Goal: Information Seeking & Learning: Learn about a topic

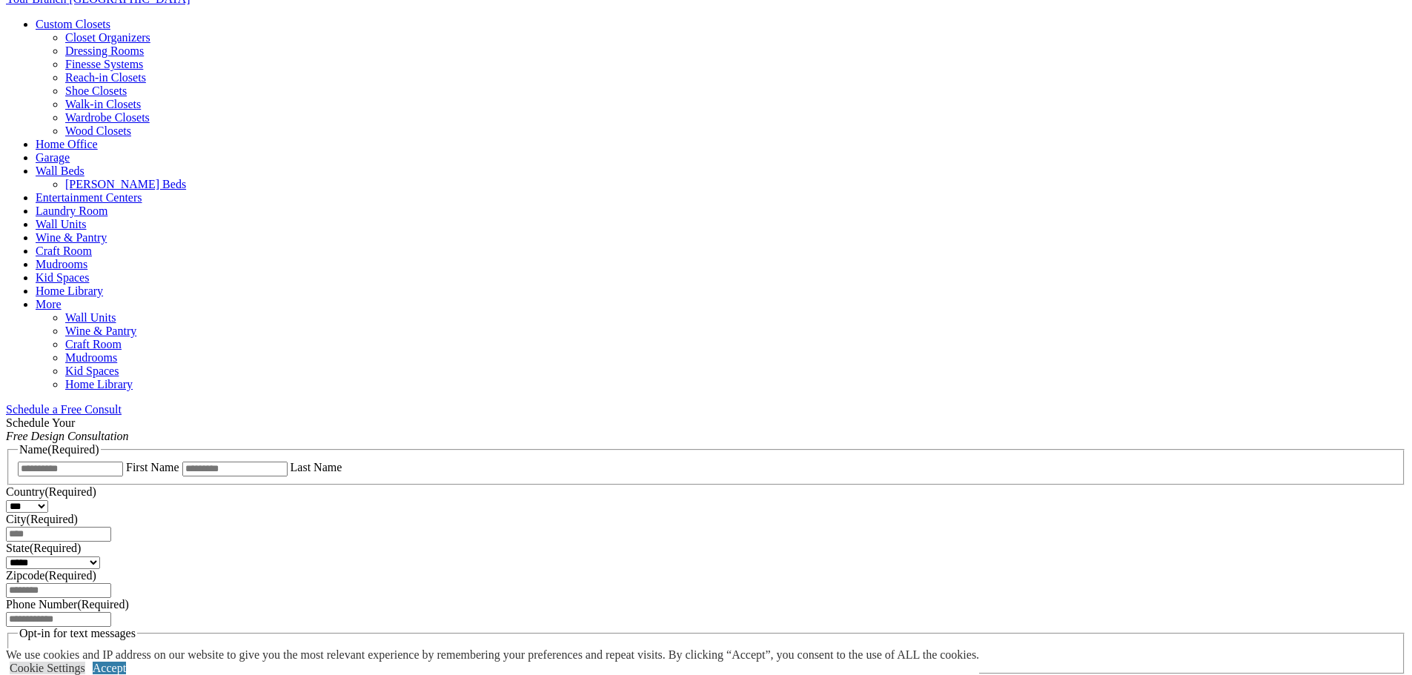
scroll to position [964, 0]
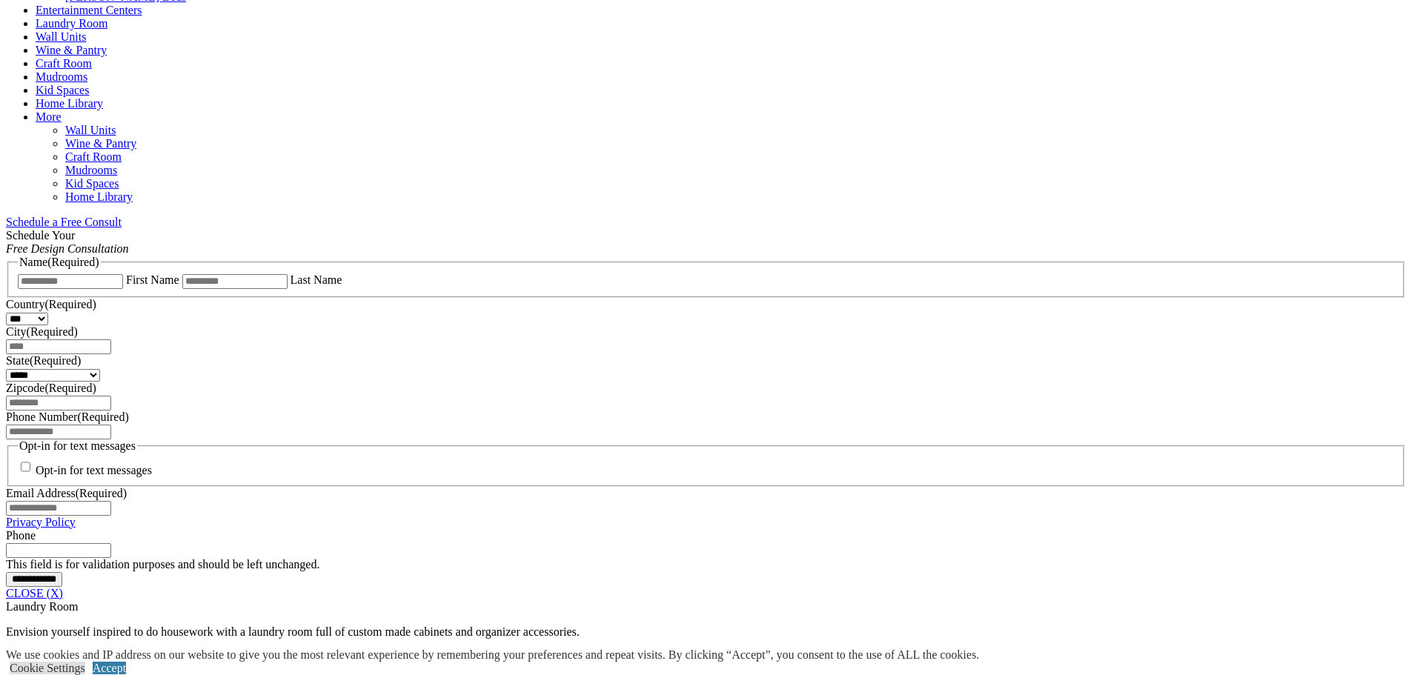
scroll to position [816, 0]
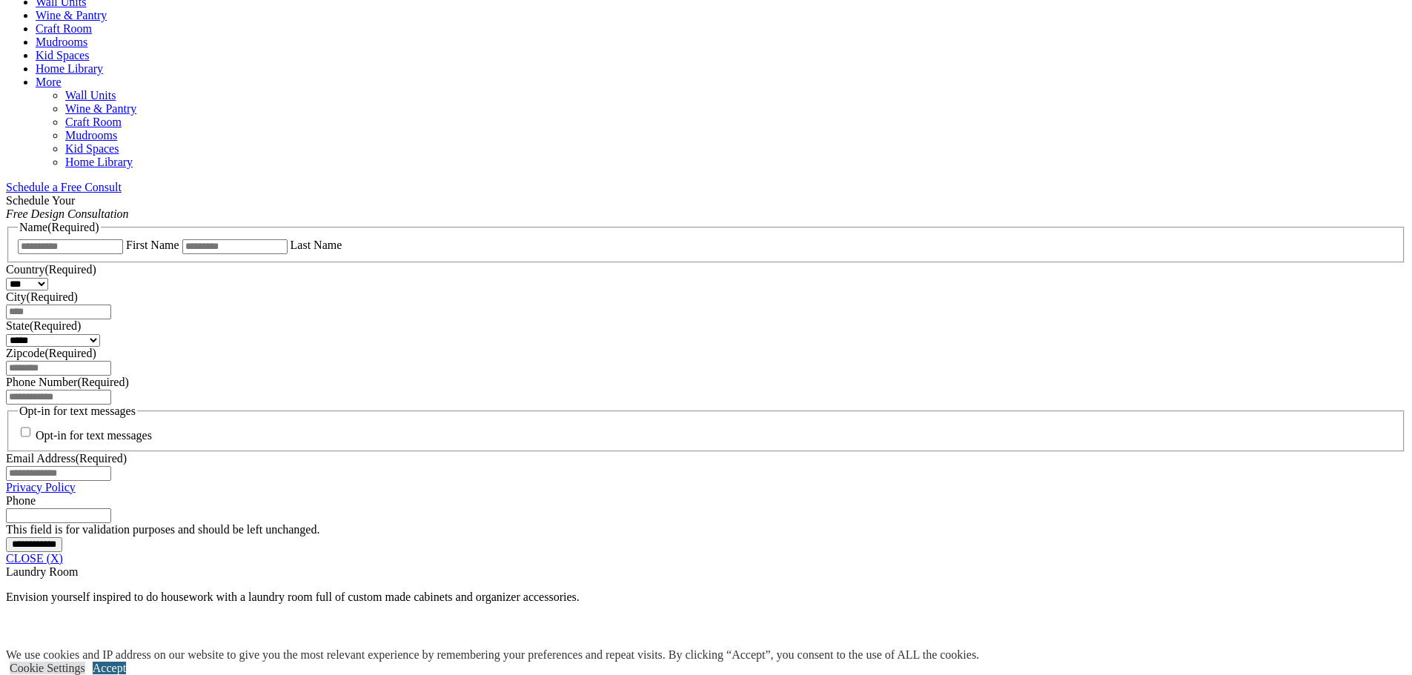
click at [126, 662] on link "Accept" at bounding box center [109, 668] width 33 height 13
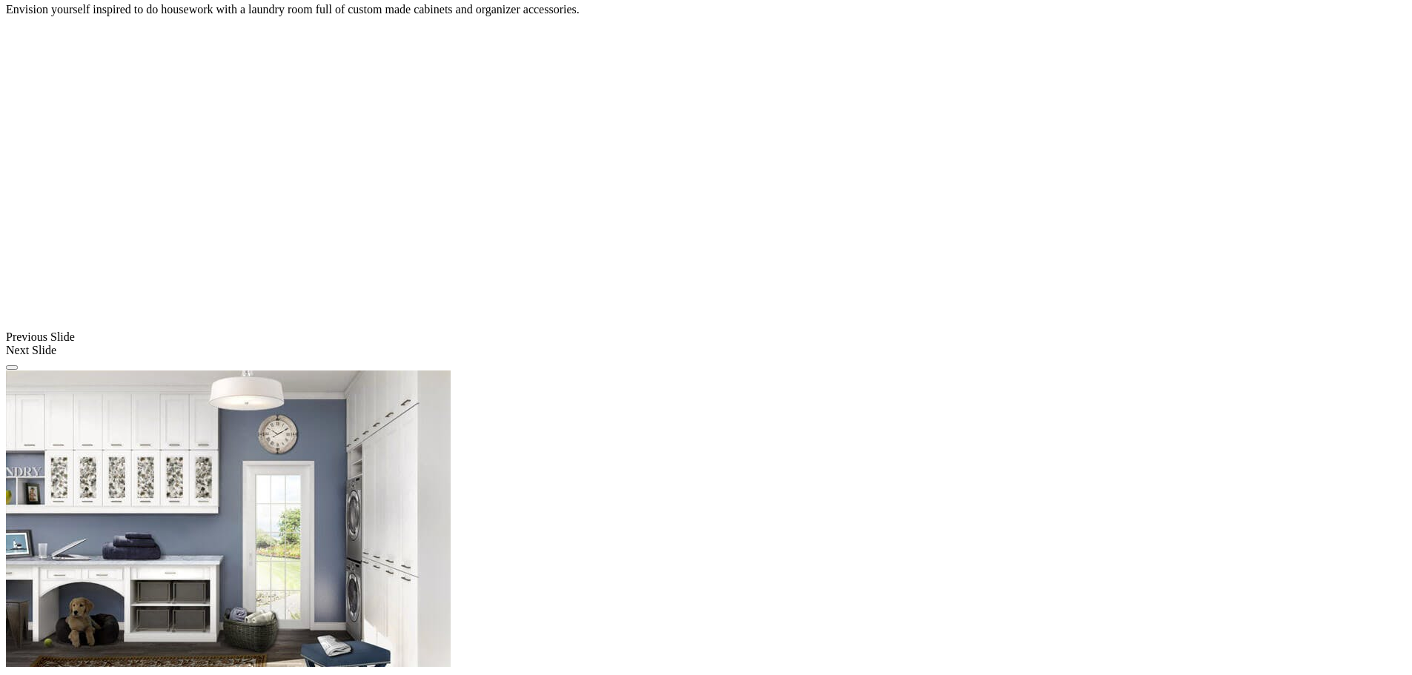
scroll to position [1409, 0]
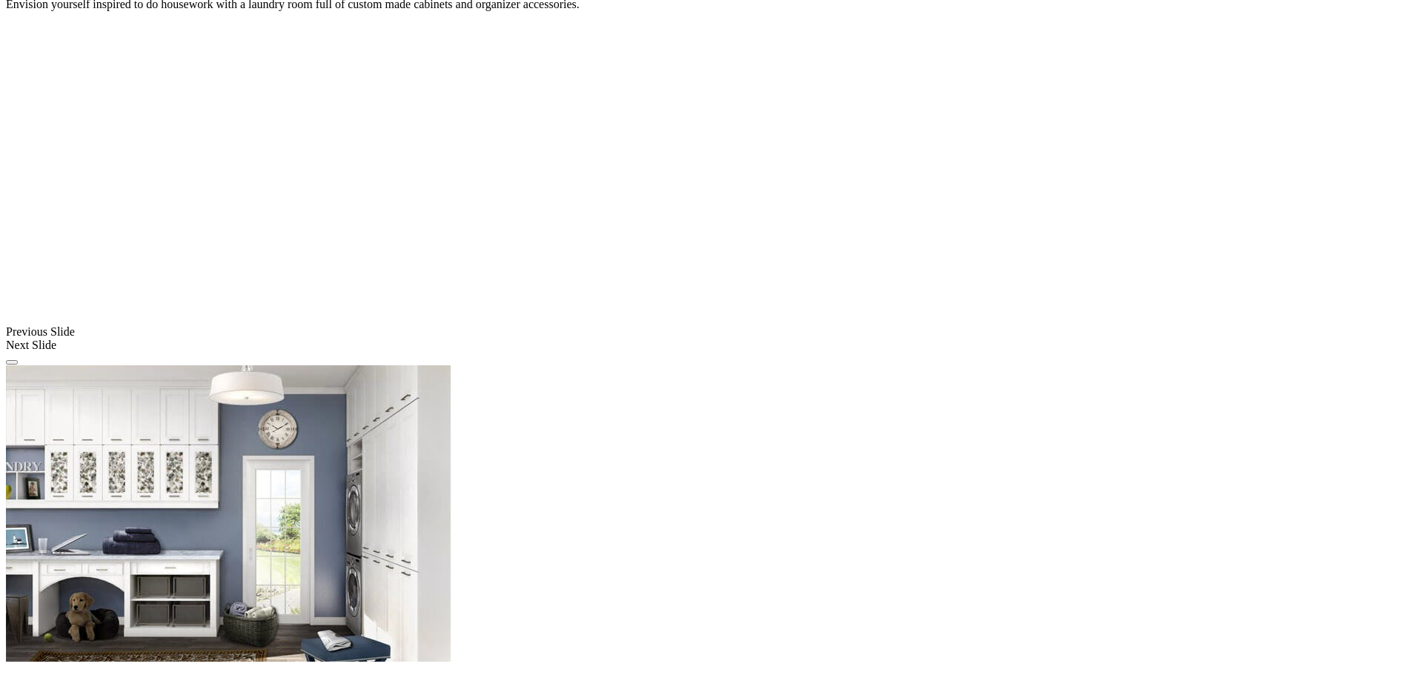
drag, startPoint x: 908, startPoint y: 451, endPoint x: 335, endPoint y: 446, distance: 573.1
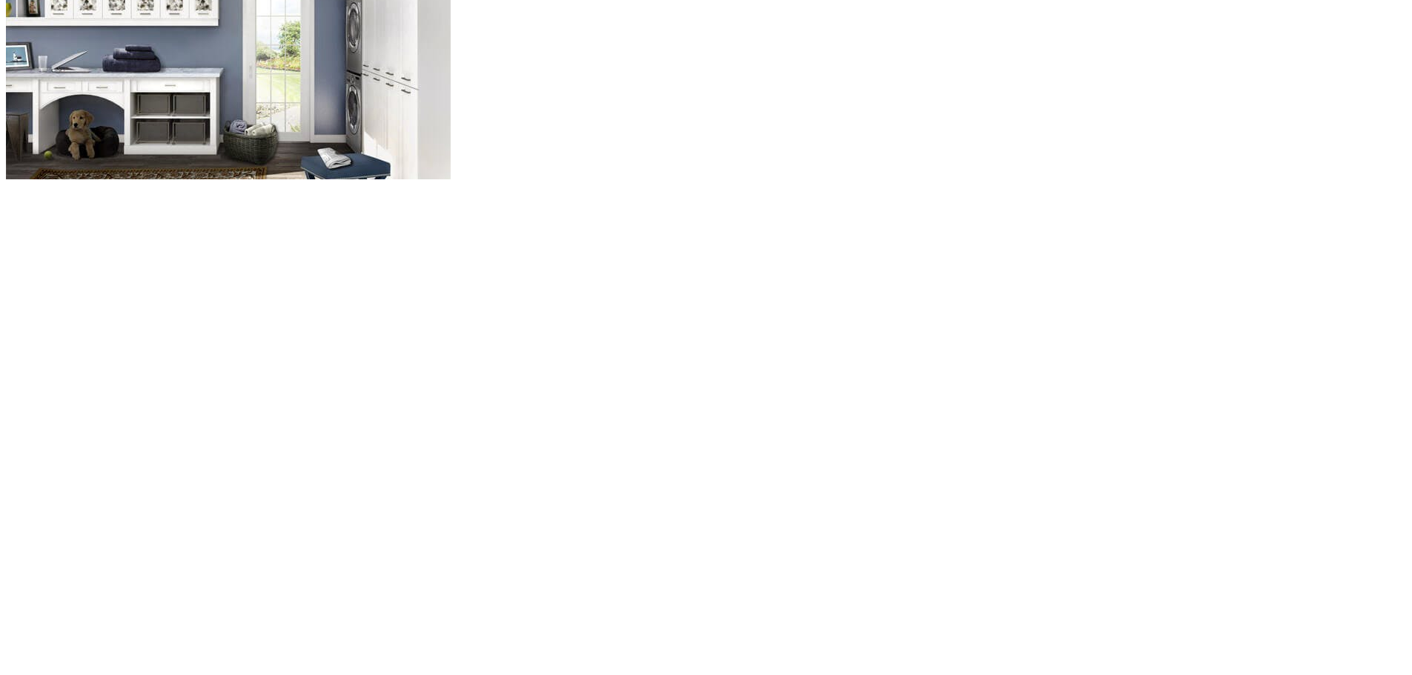
scroll to position [1853, 0]
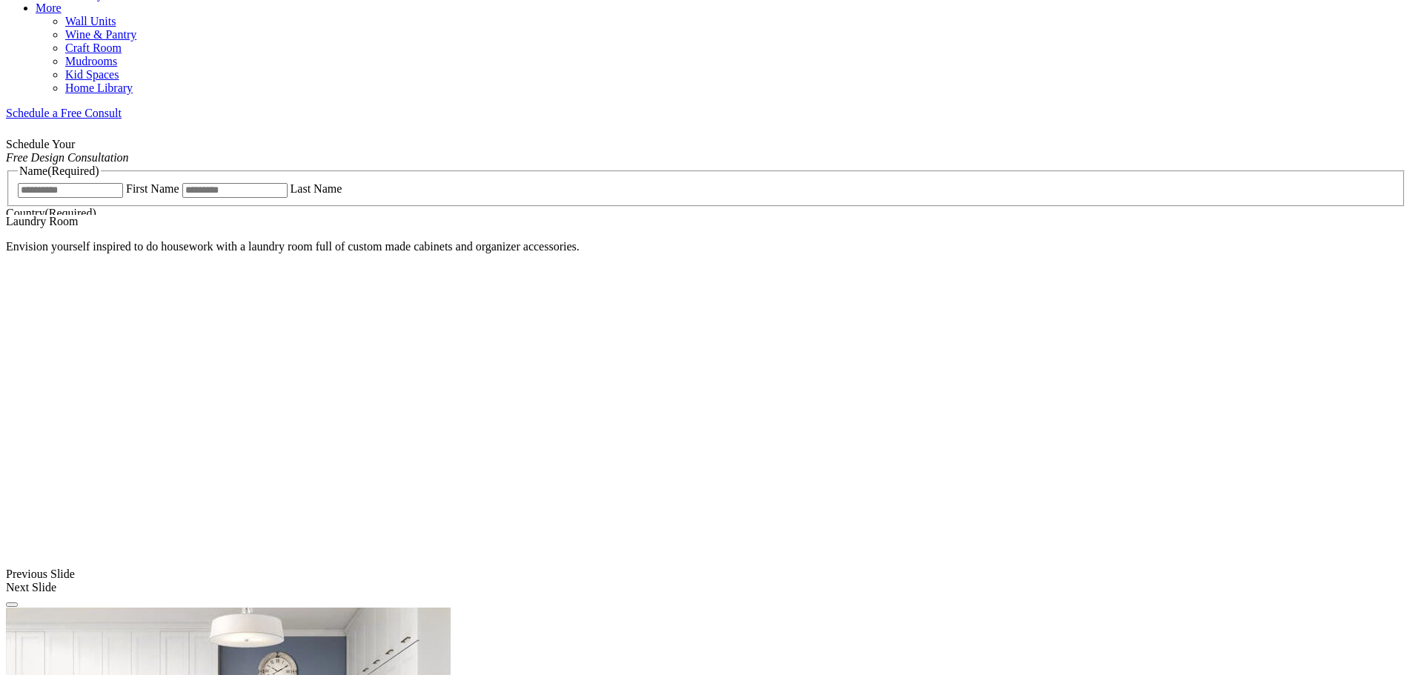
scroll to position [1112, 0]
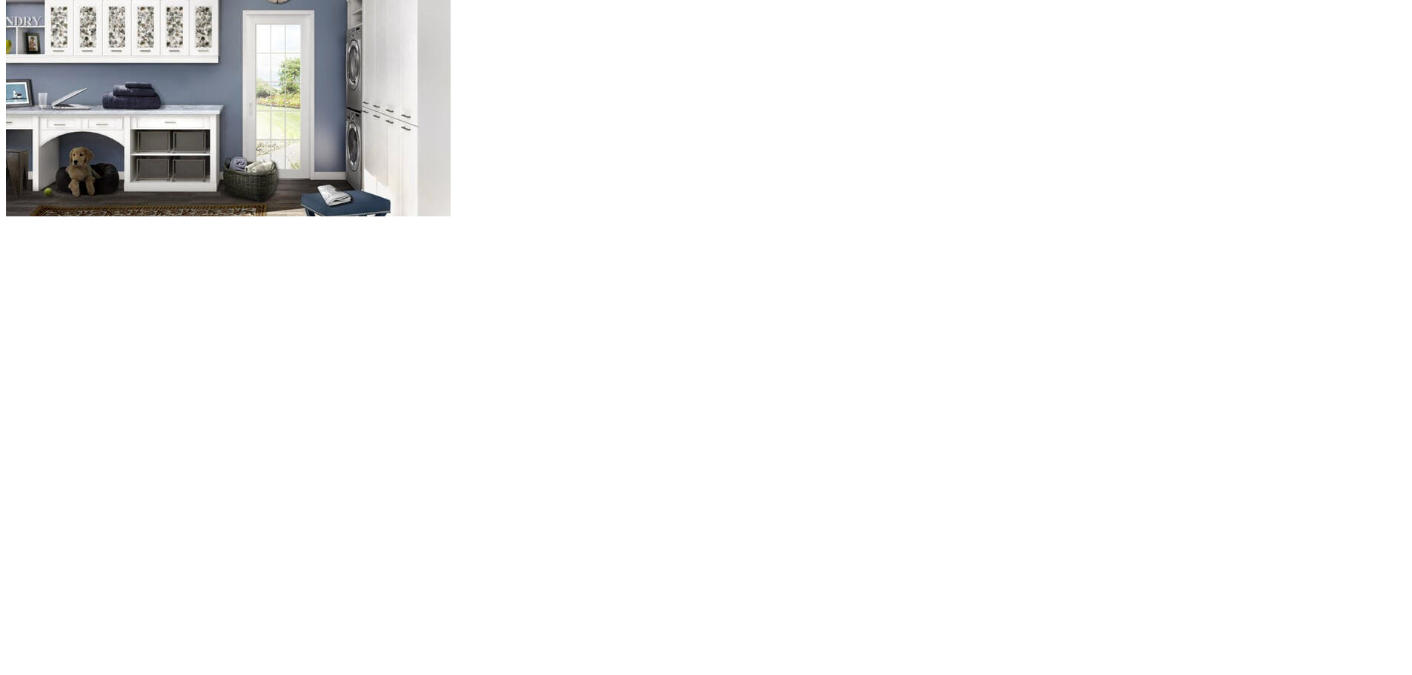
scroll to position [1853, 0]
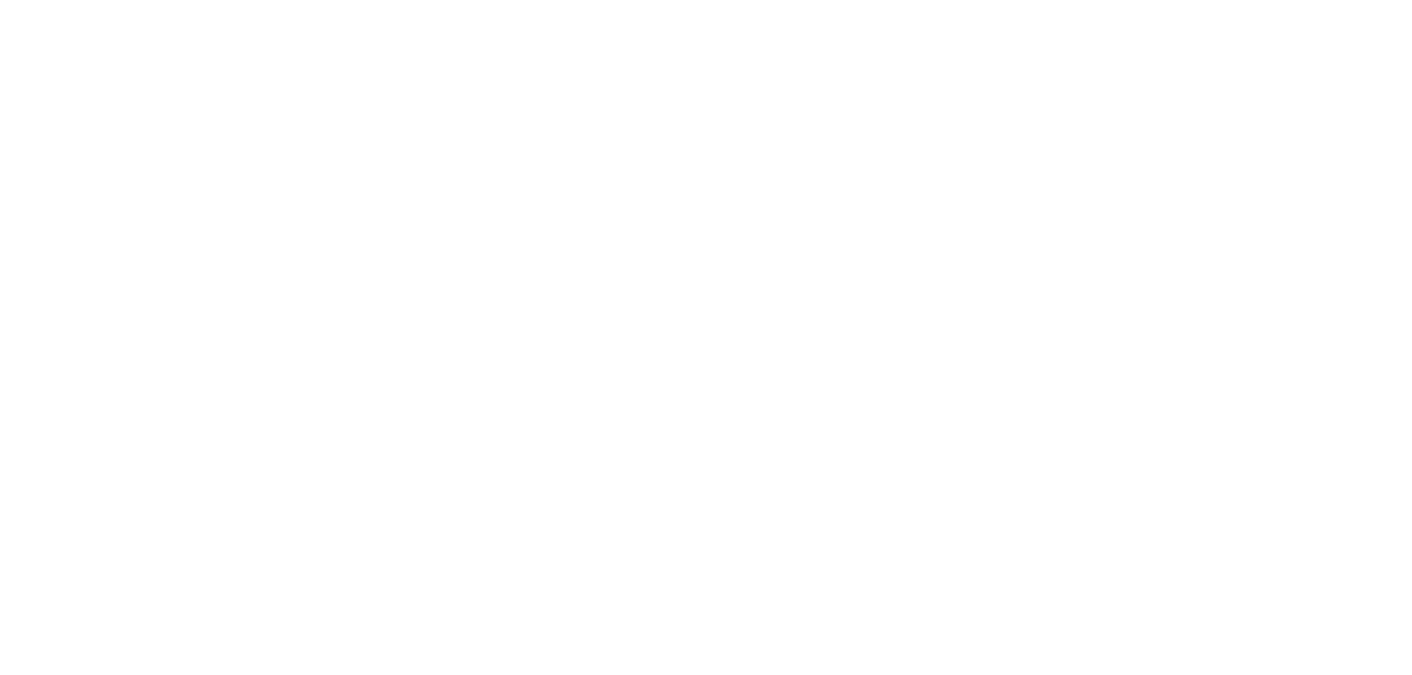
scroll to position [2002, 0]
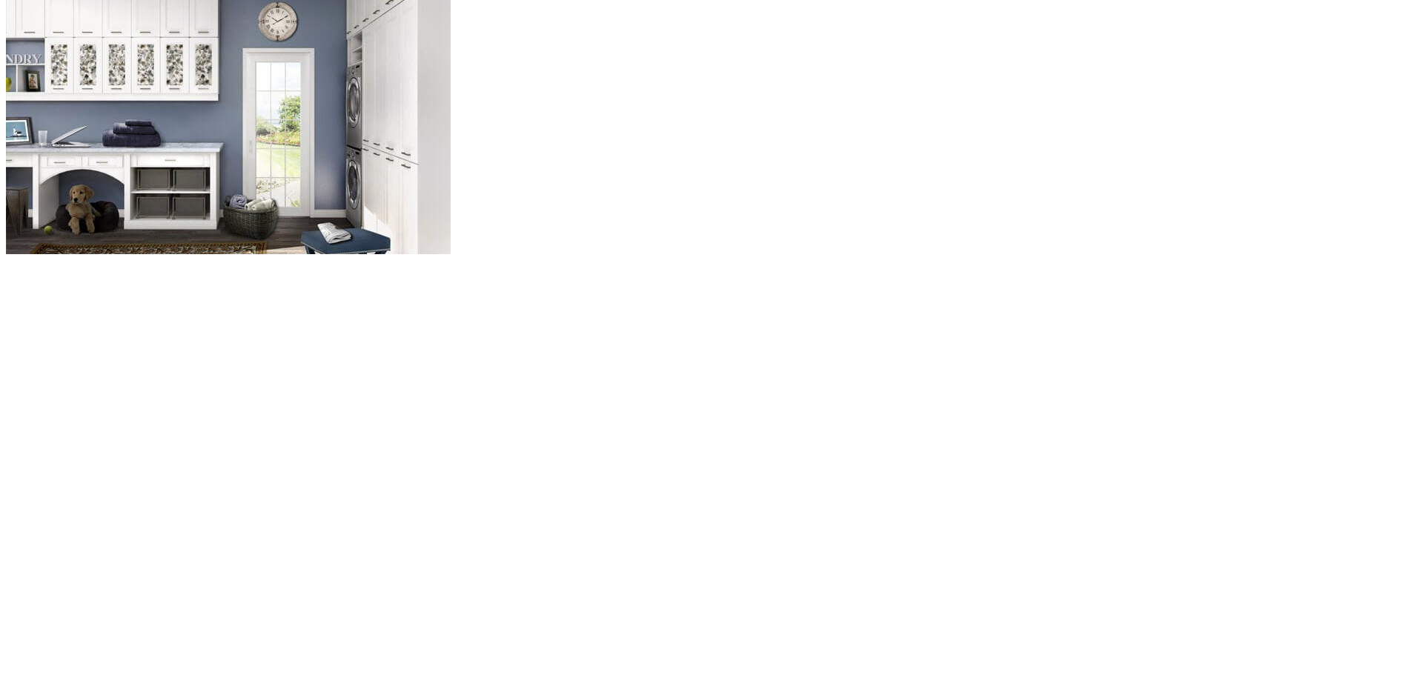
scroll to position [1779, 0]
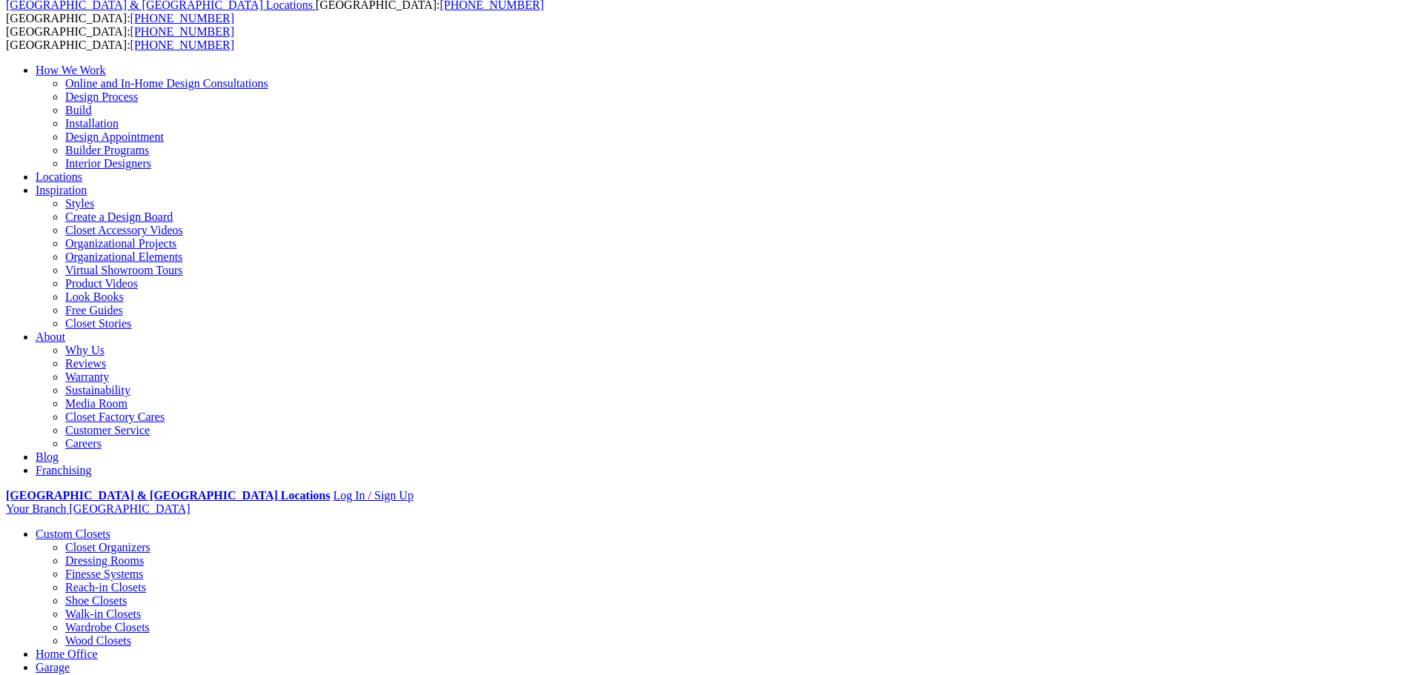
scroll to position [0, 0]
